Goal: Find specific page/section: Find specific page/section

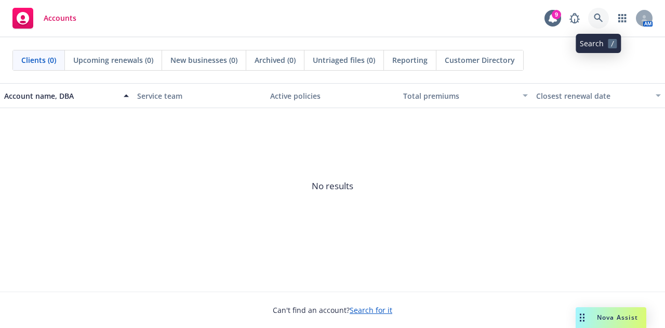
click at [599, 15] on icon at bounding box center [598, 18] width 9 height 9
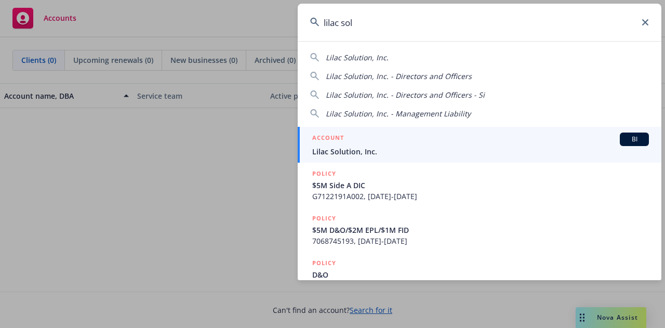
type input "lilac solu"
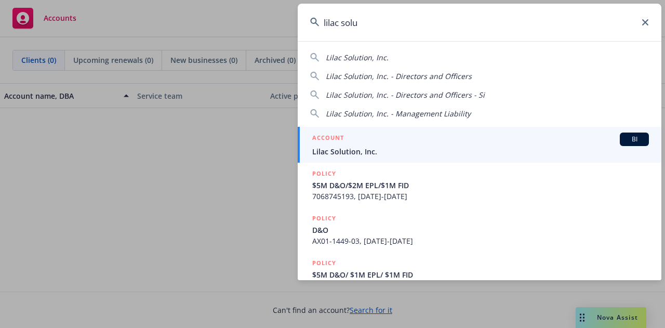
click at [479, 146] on span "Lilac Solution, Inc." at bounding box center [480, 151] width 337 height 11
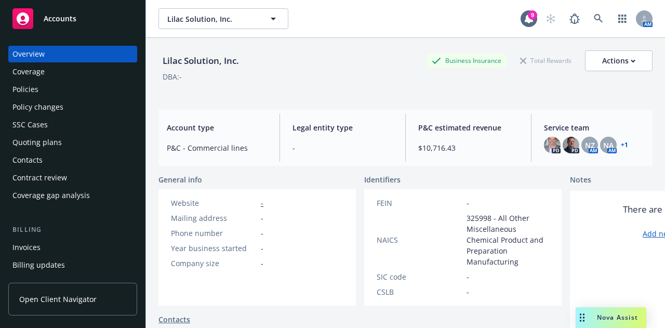
click at [54, 93] on div "Policies" at bounding box center [72, 89] width 121 height 17
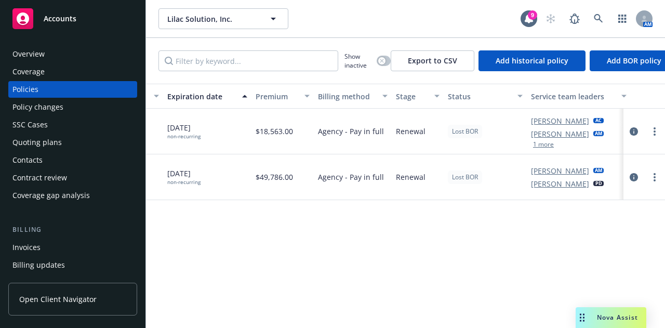
scroll to position [0, 483]
